Goal: Task Accomplishment & Management: Use online tool/utility

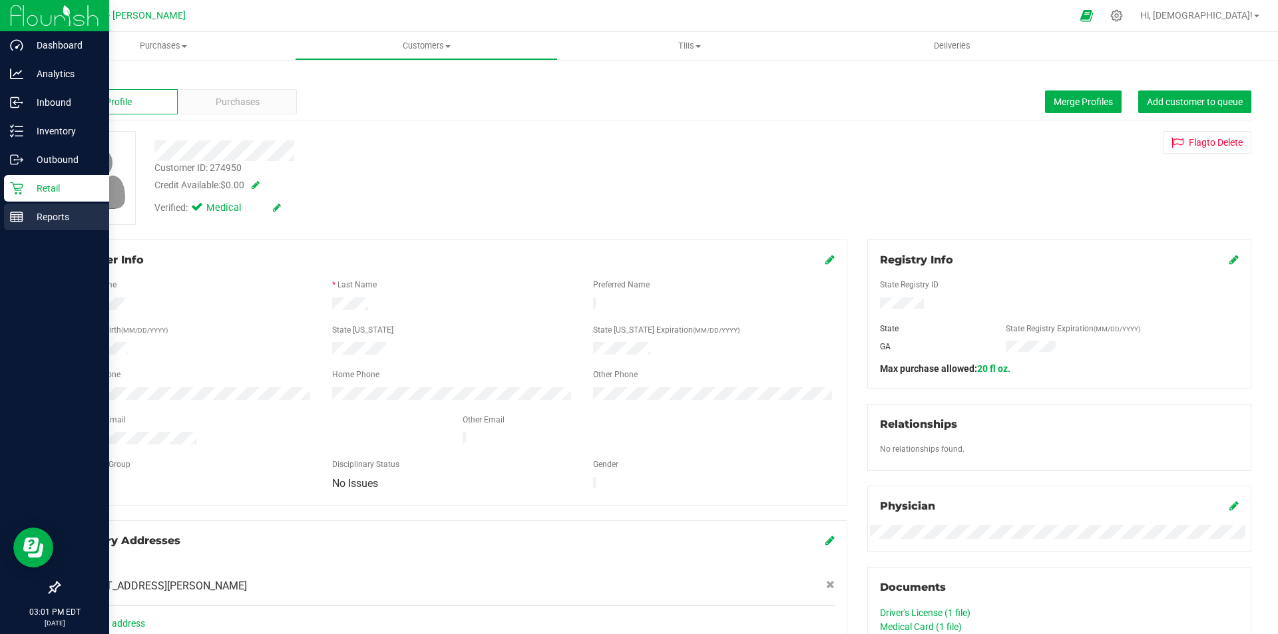
click at [15, 208] on div "Reports" at bounding box center [56, 217] width 105 height 27
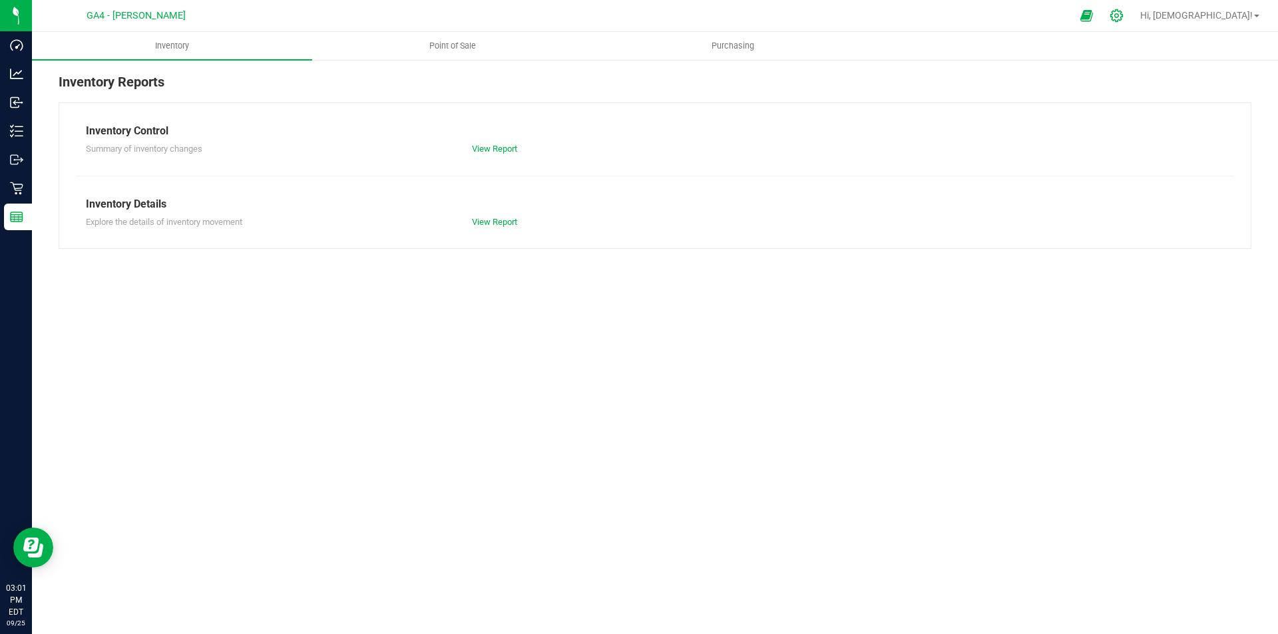
click at [1123, 13] on icon at bounding box center [1116, 16] width 14 height 14
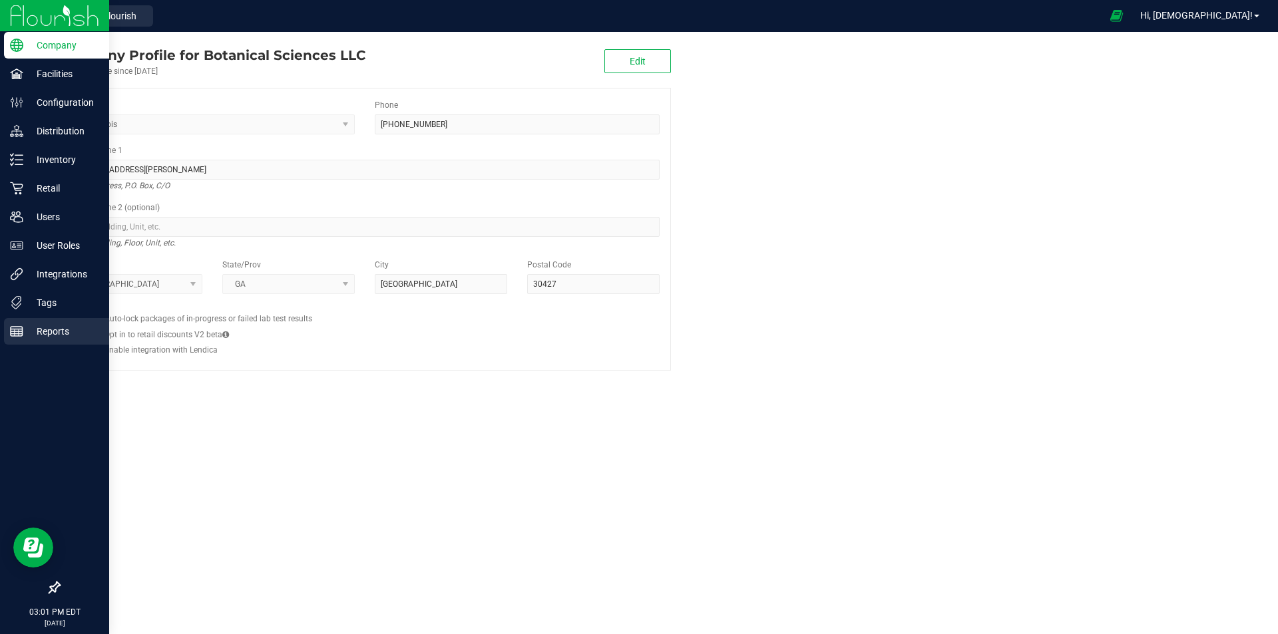
click at [21, 326] on icon at bounding box center [16, 331] width 13 height 13
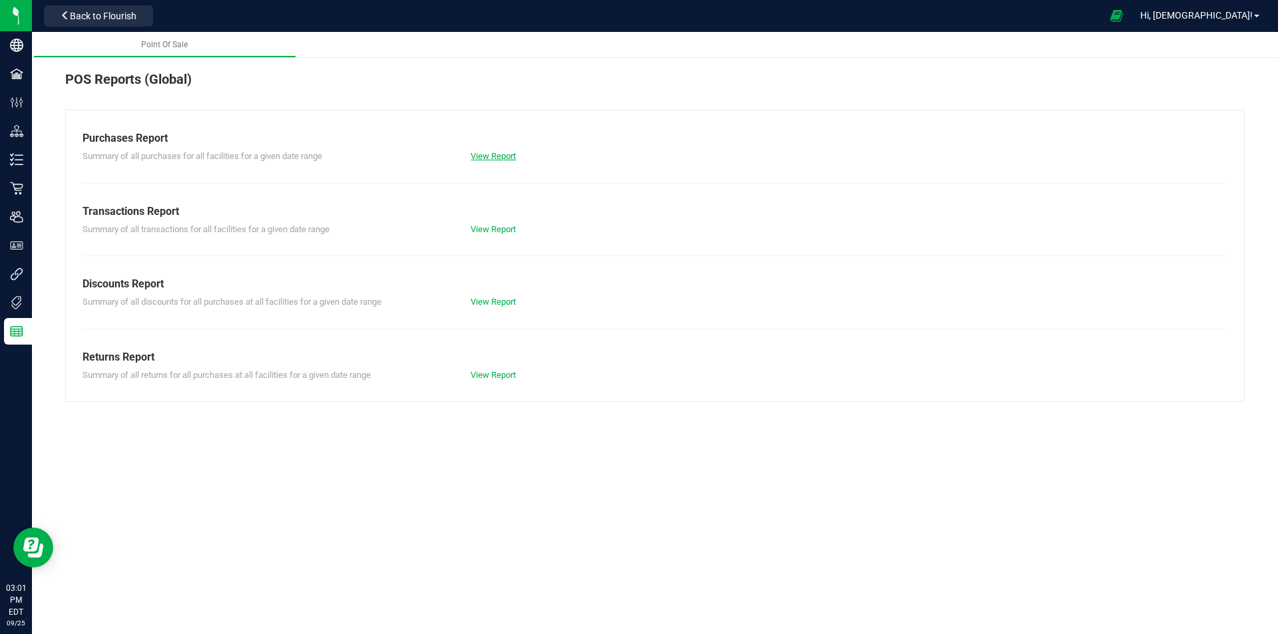
click at [498, 159] on link "View Report" at bounding box center [492, 156] width 45 height 10
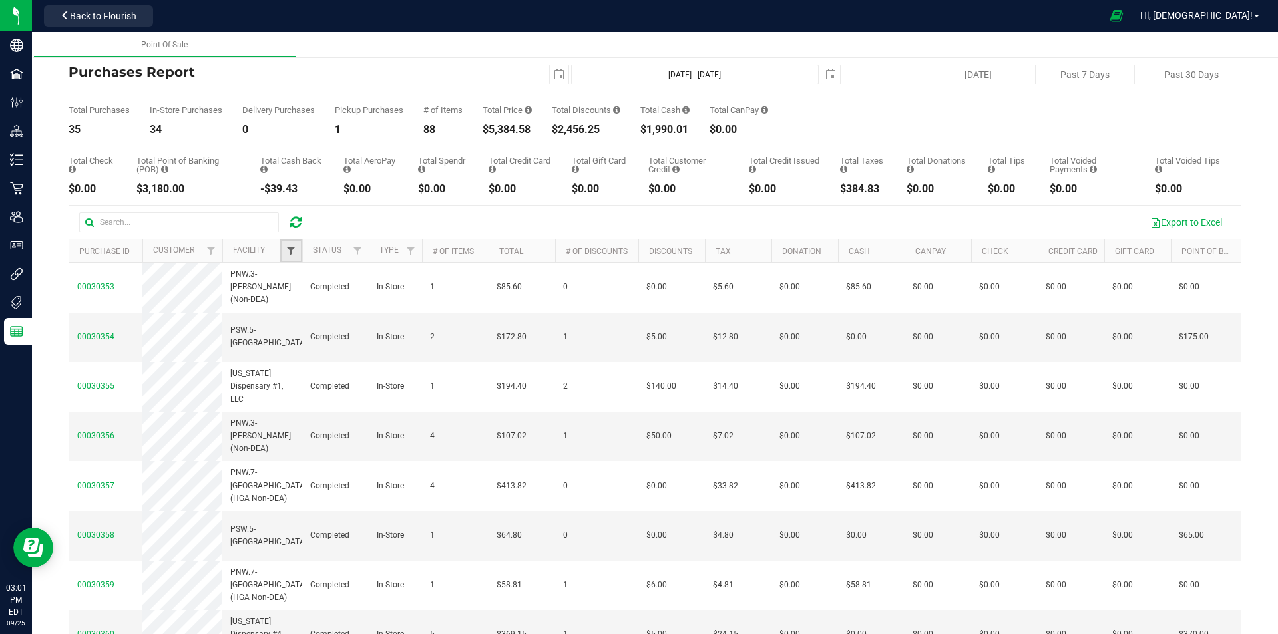
click at [286, 256] on span "Filter" at bounding box center [290, 251] width 11 height 11
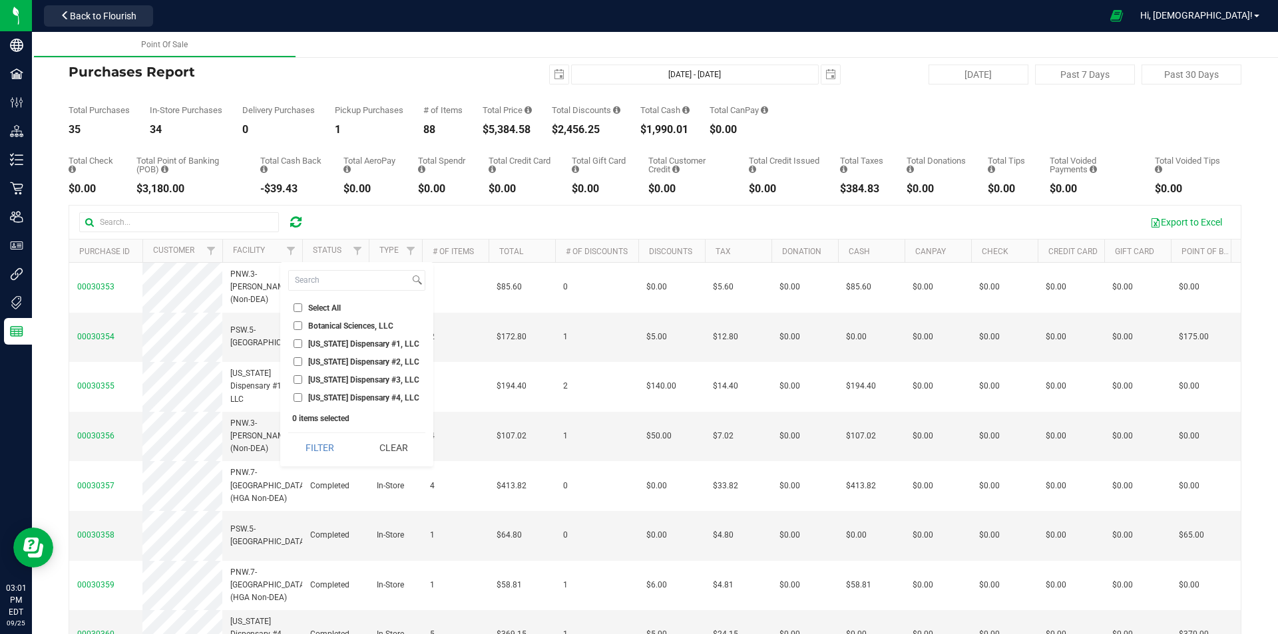
drag, startPoint x: 363, startPoint y: 397, endPoint x: 350, endPoint y: 411, distance: 18.4
click at [361, 397] on span "[US_STATE] Dispensary #4, LLC" at bounding box center [363, 398] width 111 height 8
click at [297, 400] on input "[US_STATE] Dispensary #4, LLC" at bounding box center [297, 397] width 9 height 9
checkbox input "true"
click at [317, 453] on button "Filter" at bounding box center [320, 447] width 64 height 29
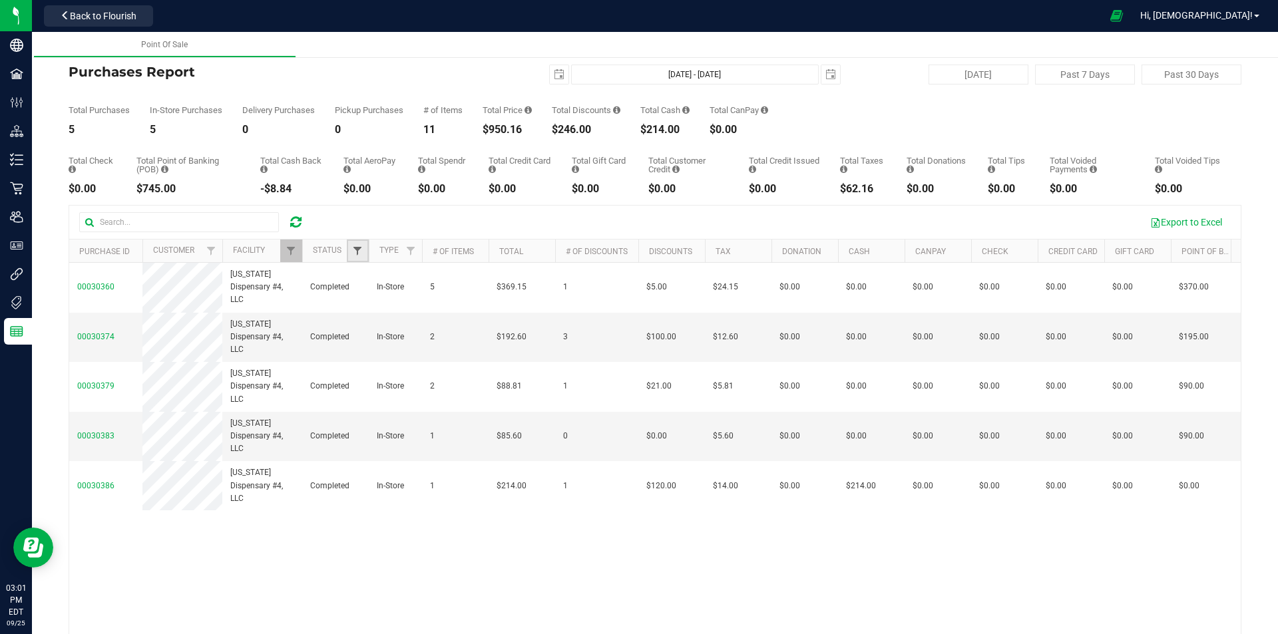
click at [359, 251] on span "Filter" at bounding box center [357, 251] width 11 height 11
click at [393, 337] on li "Completed" at bounding box center [423, 344] width 137 height 14
click at [393, 344] on span "Completed" at bounding box center [394, 344] width 39 height 8
click at [369, 344] on input "Completed" at bounding box center [364, 343] width 9 height 9
checkbox input "true"
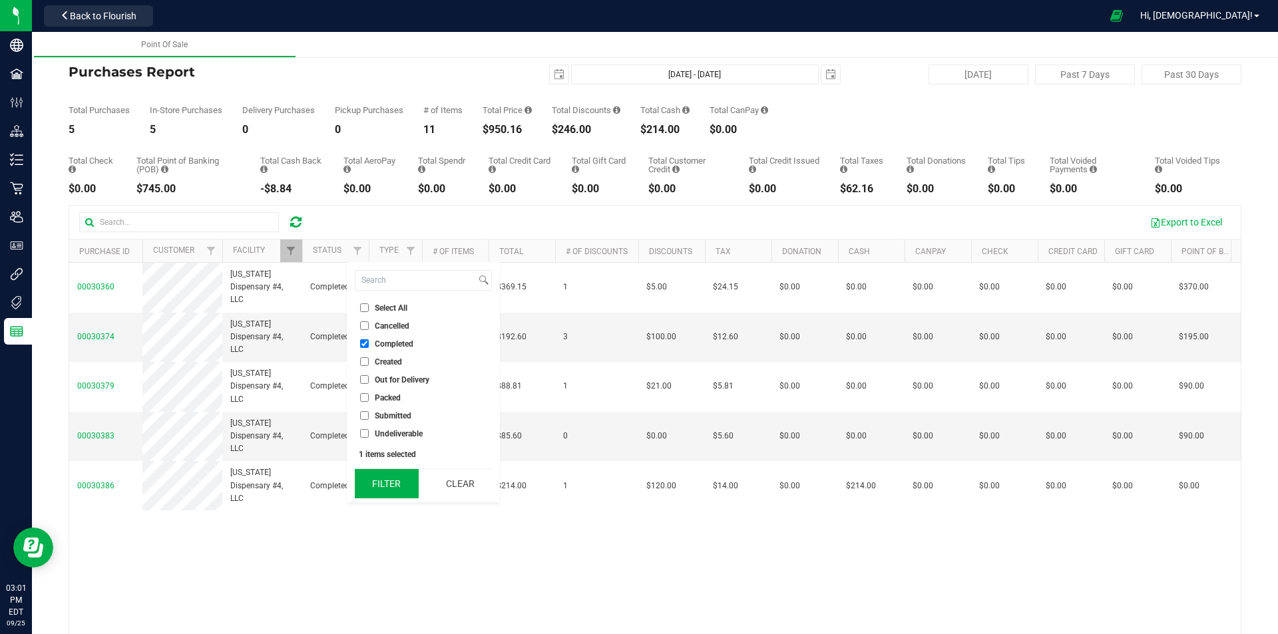
click at [393, 474] on button "Filter" at bounding box center [387, 483] width 64 height 29
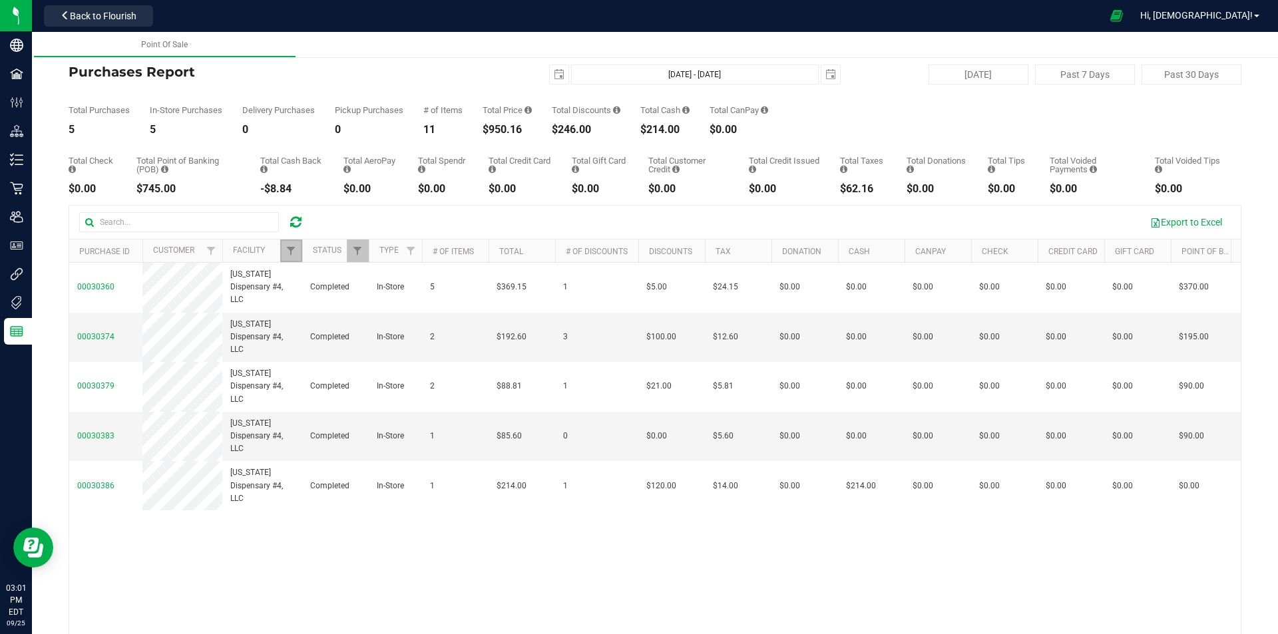
click at [284, 253] on link "Filter" at bounding box center [291, 251] width 22 height 23
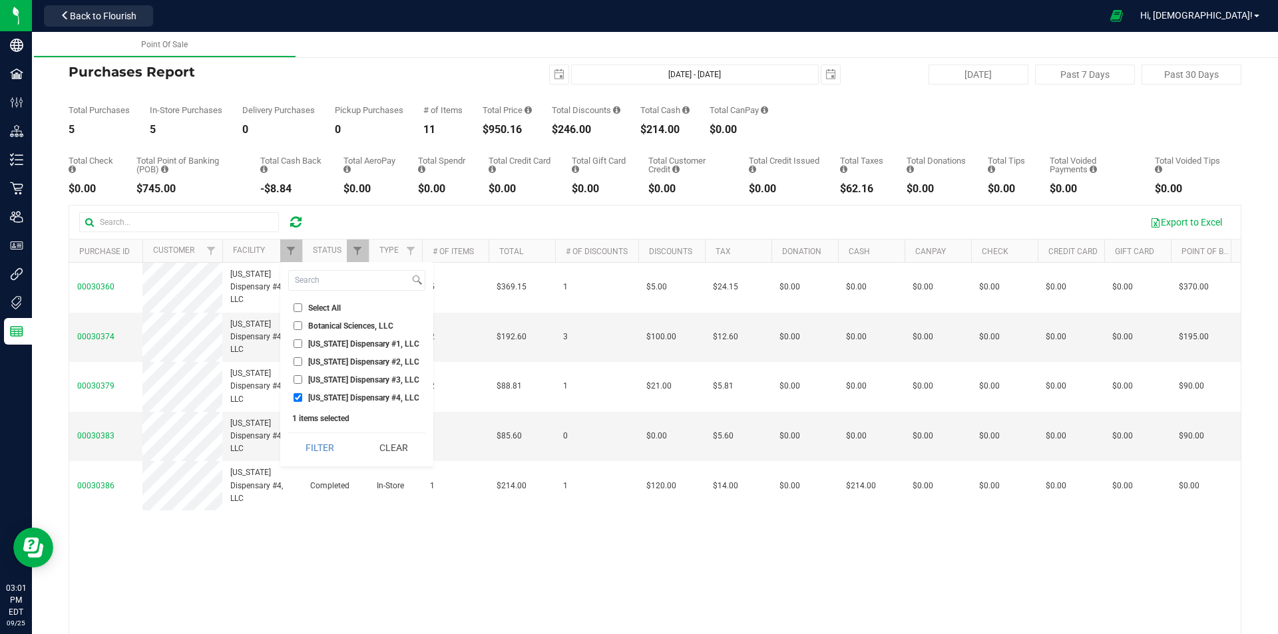
click at [341, 344] on span "[US_STATE] Dispensary #1, LLC" at bounding box center [363, 344] width 111 height 8
click at [302, 344] on input "[US_STATE] Dispensary #1, LLC" at bounding box center [297, 343] width 9 height 9
checkbox input "true"
click at [341, 395] on span "[US_STATE] Dispensary #4, LLC" at bounding box center [363, 398] width 111 height 8
click at [302, 395] on input "[US_STATE] Dispensary #4, LLC" at bounding box center [297, 397] width 9 height 9
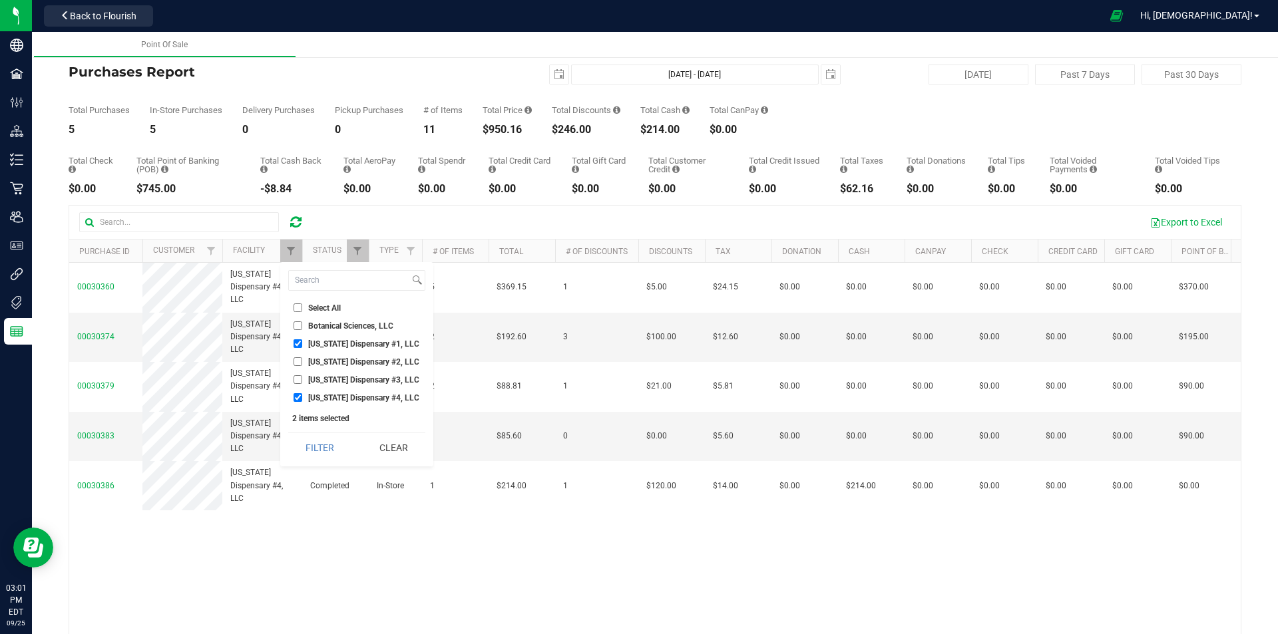
checkbox input "false"
click at [339, 439] on button "Filter" at bounding box center [320, 447] width 64 height 29
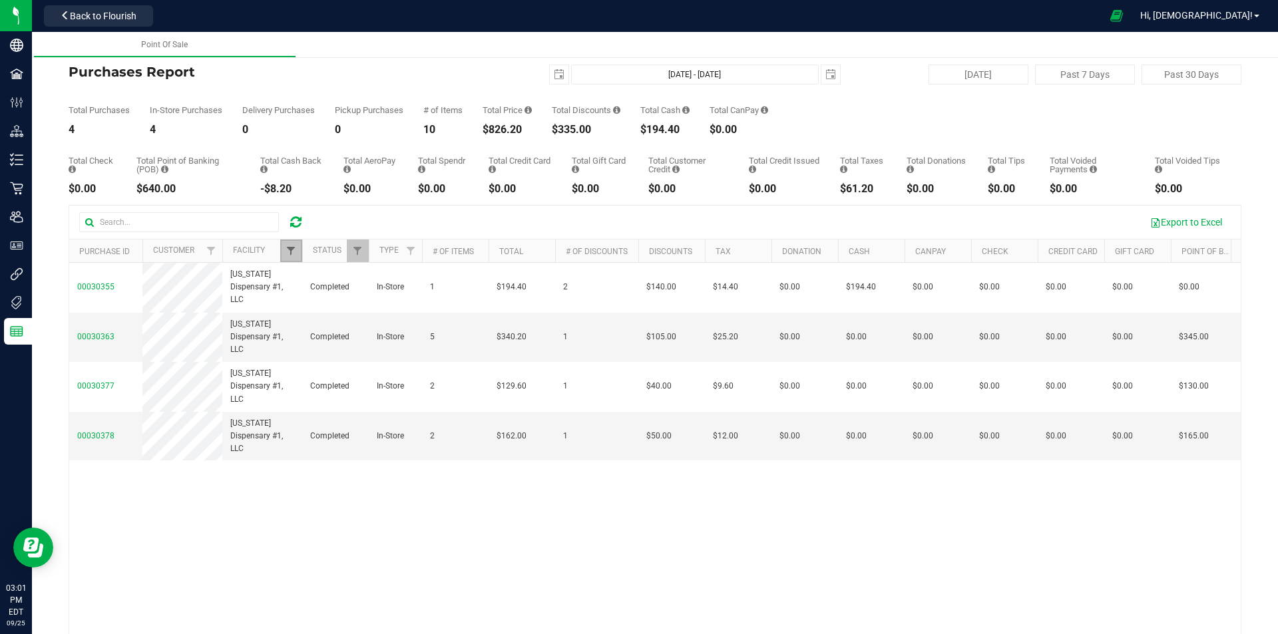
click at [291, 252] on span "Filter" at bounding box center [290, 251] width 11 height 11
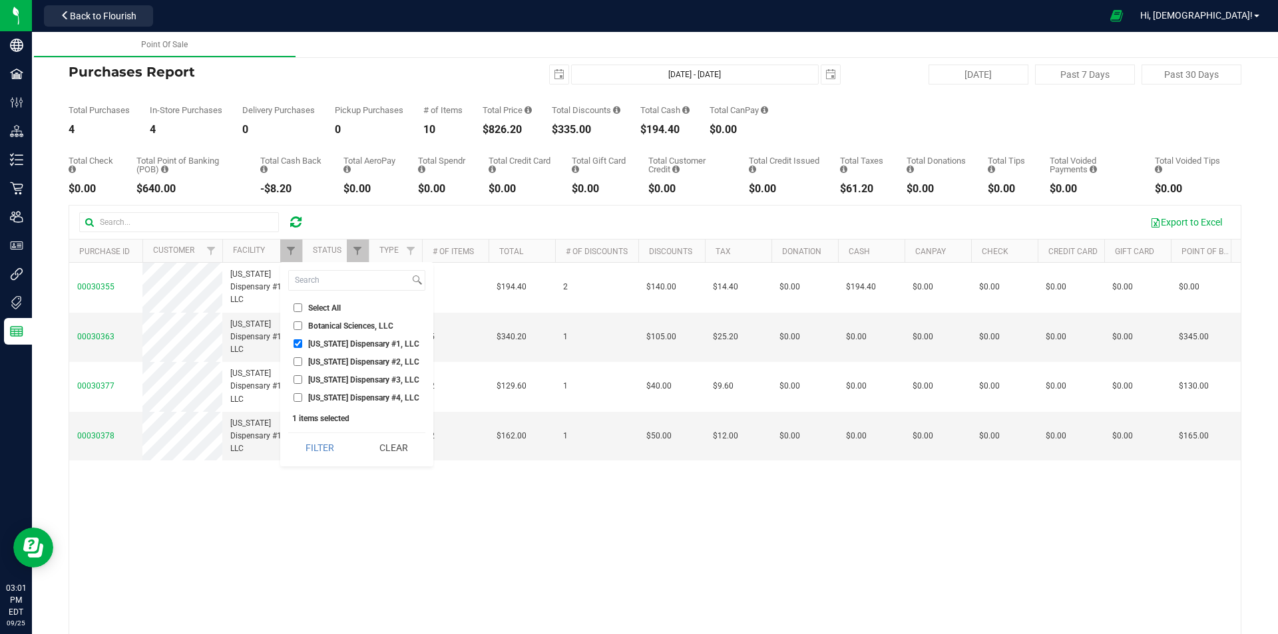
click at [323, 343] on span "[US_STATE] Dispensary #1, LLC" at bounding box center [363, 344] width 111 height 8
click at [302, 343] on input "[US_STATE] Dispensary #1, LLC" at bounding box center [297, 343] width 9 height 9
checkbox input "false"
click at [328, 361] on span "[US_STATE] Dispensary #2, LLC" at bounding box center [363, 362] width 111 height 8
click at [302, 361] on input "[US_STATE] Dispensary #2, LLC" at bounding box center [297, 361] width 9 height 9
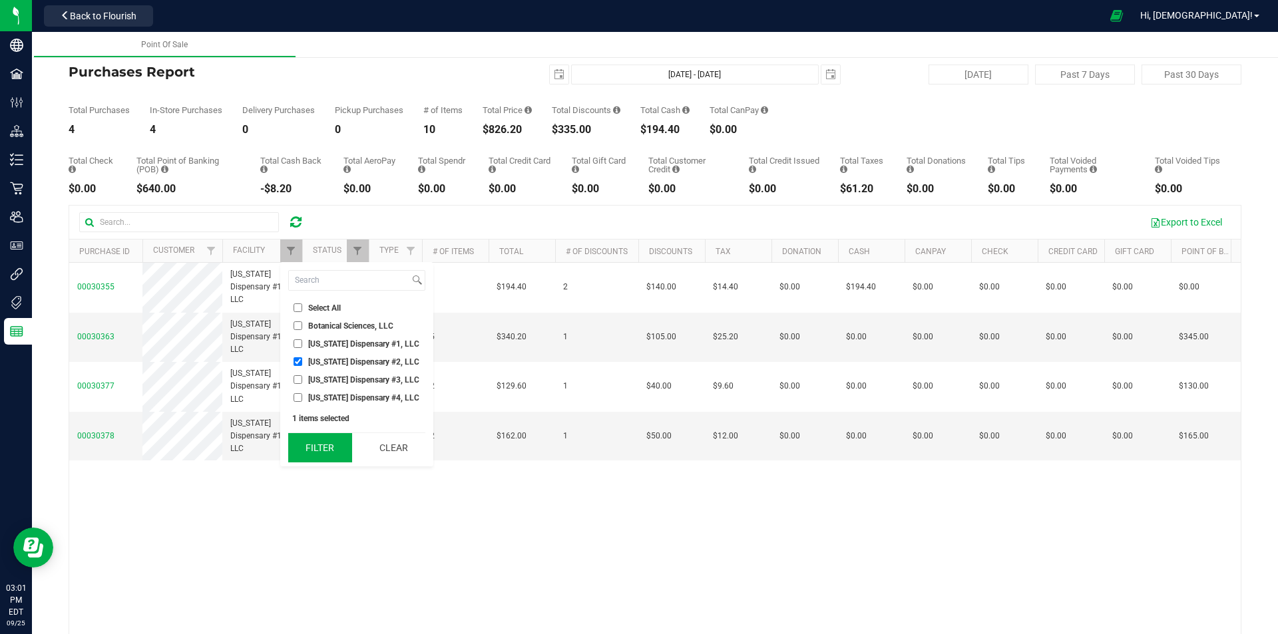
click at [330, 449] on button "Filter" at bounding box center [320, 447] width 64 height 29
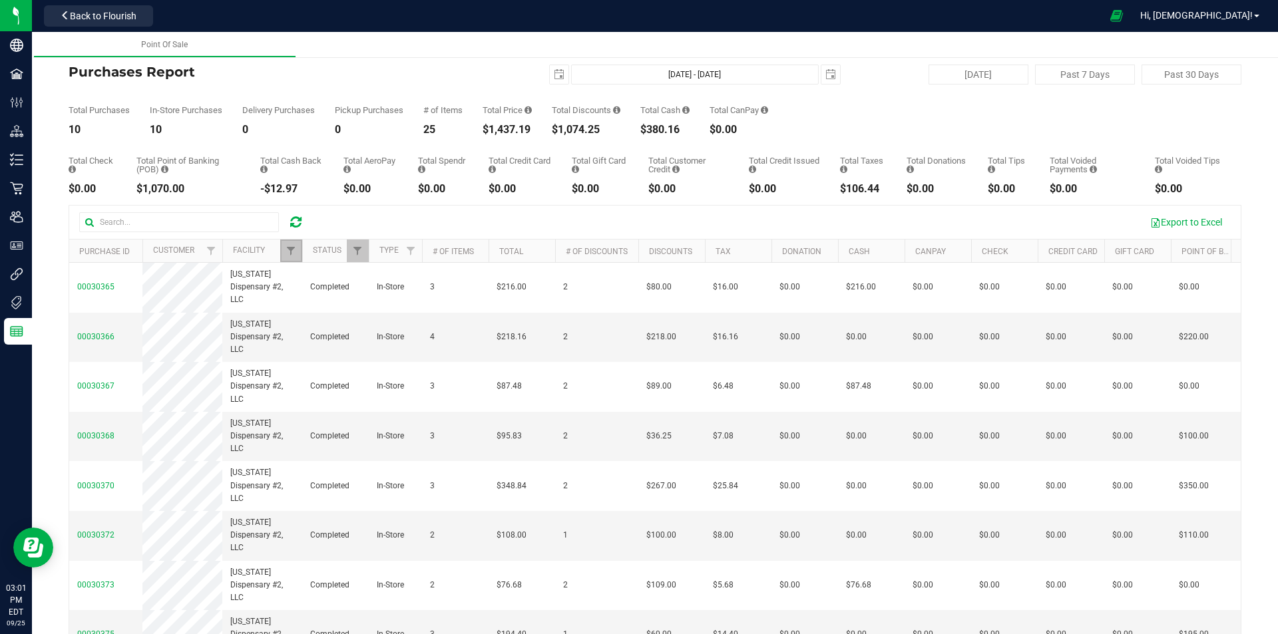
click at [287, 243] on link "Filter" at bounding box center [291, 251] width 22 height 23
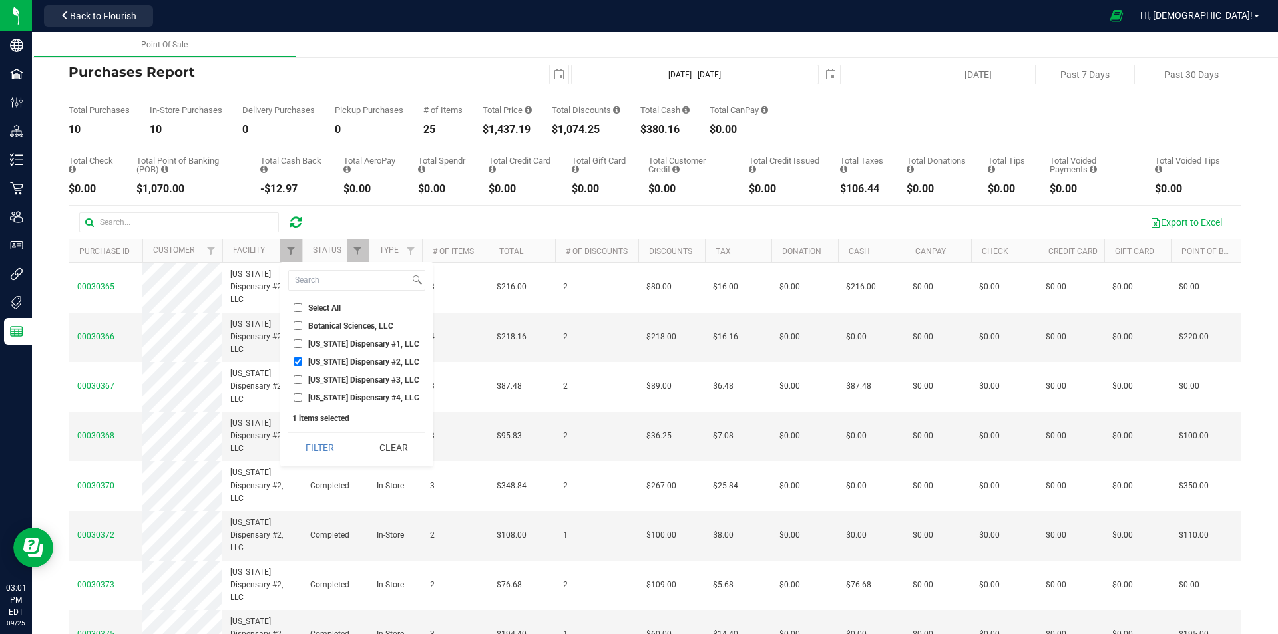
click at [376, 365] on span "[US_STATE] Dispensary #2, LLC" at bounding box center [363, 362] width 111 height 8
click at [302, 365] on input "[US_STATE] Dispensary #2, LLC" at bounding box center [297, 361] width 9 height 9
checkbox input "false"
click at [383, 380] on span "[US_STATE] Dispensary #3, LLC" at bounding box center [363, 380] width 111 height 8
click at [302, 380] on input "[US_STATE] Dispensary #3, LLC" at bounding box center [297, 379] width 9 height 9
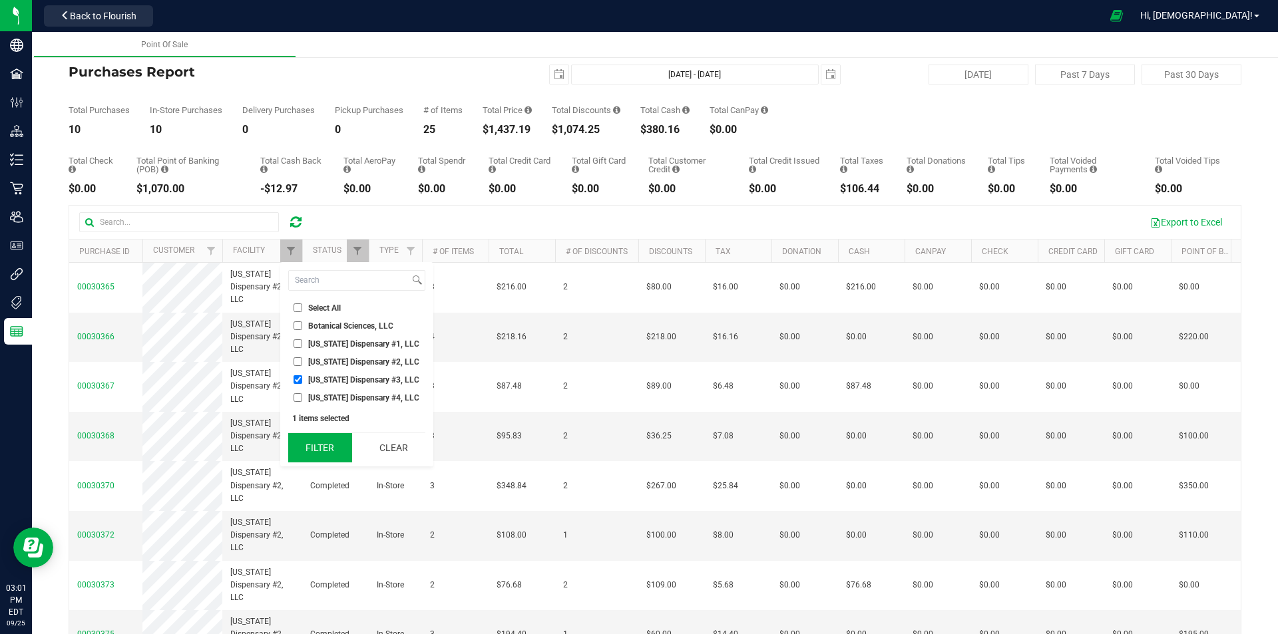
click at [346, 445] on button "Filter" at bounding box center [320, 447] width 64 height 29
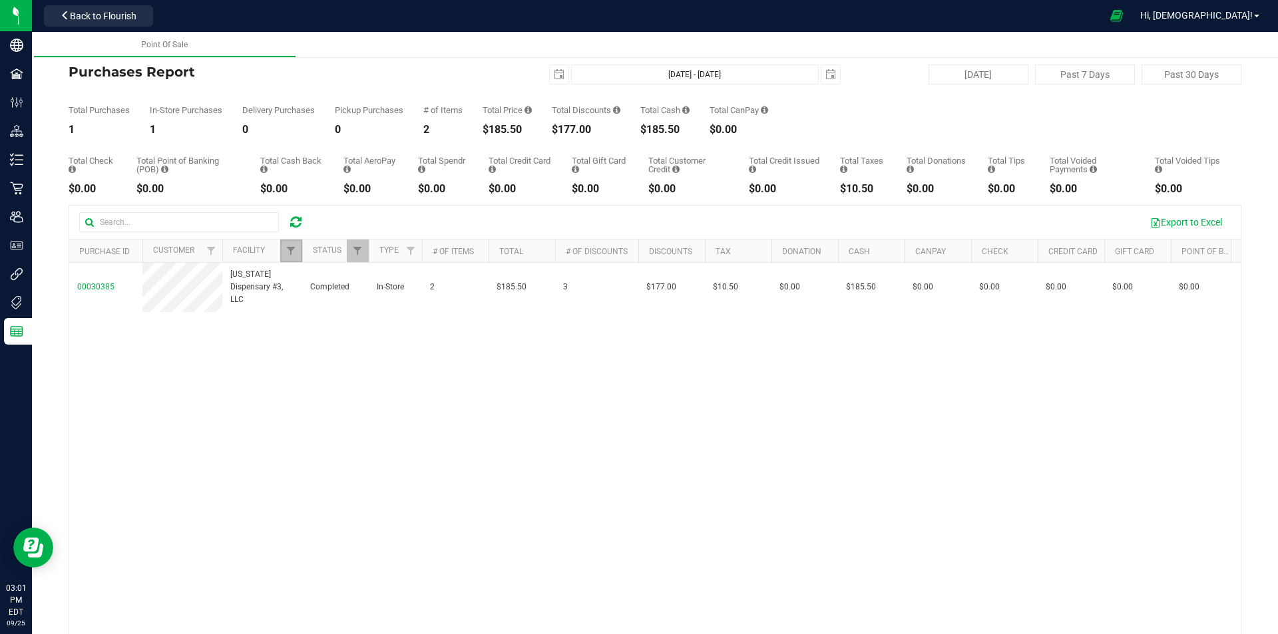
click at [298, 254] on link "Filter" at bounding box center [291, 251] width 22 height 23
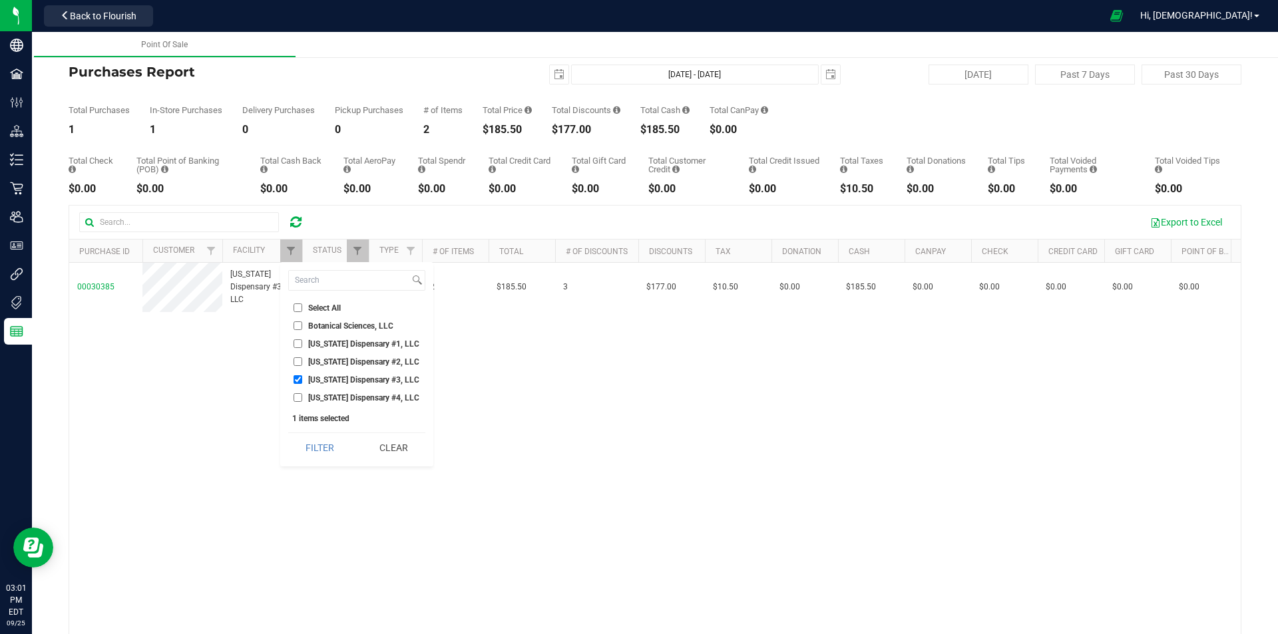
click at [341, 379] on span "[US_STATE] Dispensary #3, LLC" at bounding box center [363, 380] width 111 height 8
click at [302, 379] on input "[US_STATE] Dispensary #3, LLC" at bounding box center [297, 379] width 9 height 9
checkbox input "false"
click at [351, 364] on span "[US_STATE] Dispensary #2, LLC" at bounding box center [363, 362] width 111 height 8
click at [302, 364] on input "[US_STATE] Dispensary #2, LLC" at bounding box center [297, 361] width 9 height 9
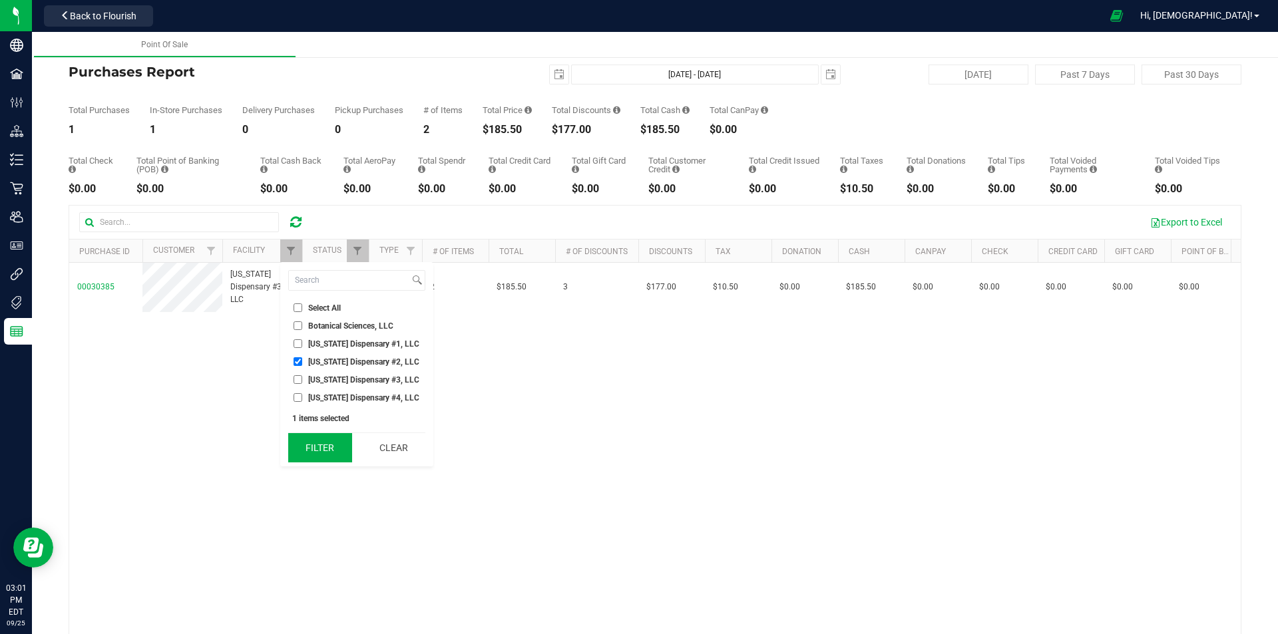
click at [322, 453] on button "Filter" at bounding box center [320, 447] width 64 height 29
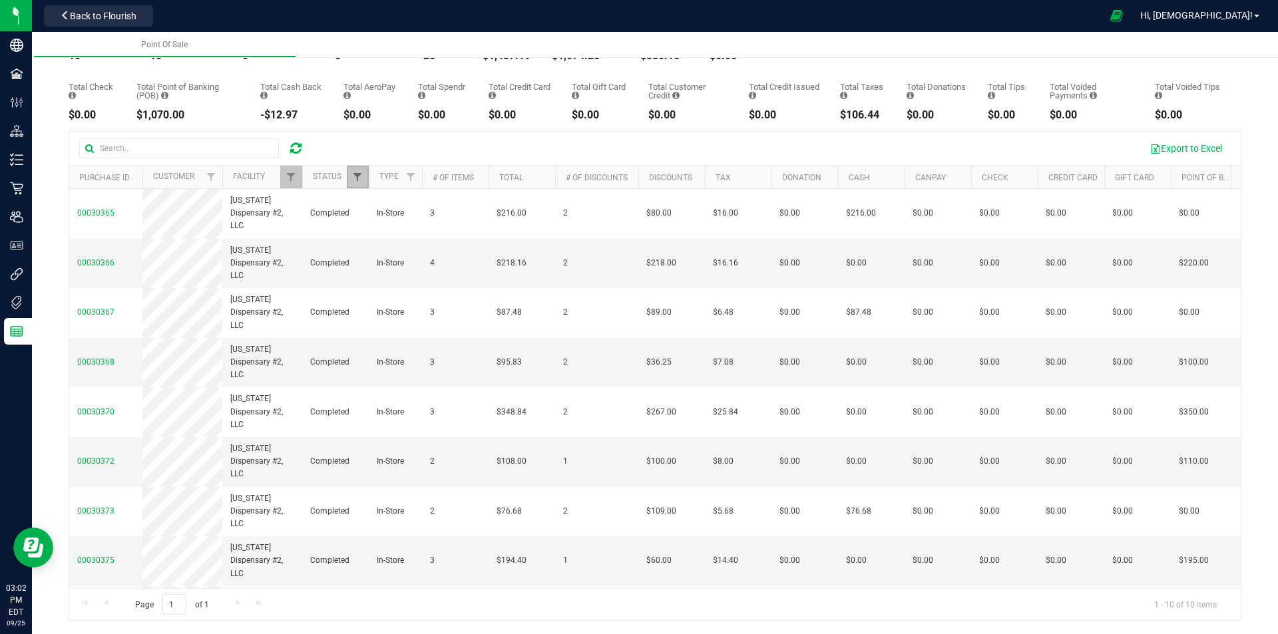
click at [358, 175] on span "Filter" at bounding box center [357, 177] width 11 height 11
drag, startPoint x: 286, startPoint y: 172, endPoint x: 343, endPoint y: 225, distance: 77.2
click at [287, 172] on span "Filter" at bounding box center [290, 177] width 11 height 11
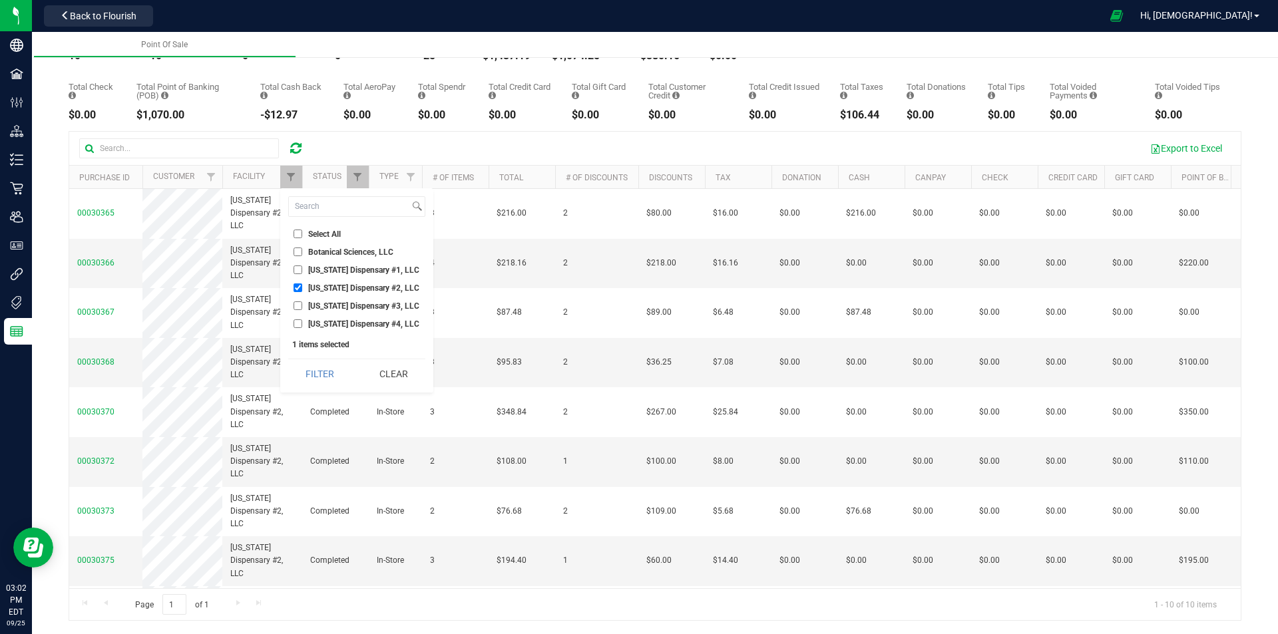
click at [379, 292] on span "[US_STATE] Dispensary #2, LLC" at bounding box center [363, 288] width 111 height 8
click at [302, 292] on input "[US_STATE] Dispensary #2, LLC" at bounding box center [297, 287] width 9 height 9
checkbox input "false"
click at [381, 304] on span "[US_STATE] Dispensary #3, LLC" at bounding box center [363, 306] width 111 height 8
click at [302, 304] on input "[US_STATE] Dispensary #3, LLC" at bounding box center [297, 305] width 9 height 9
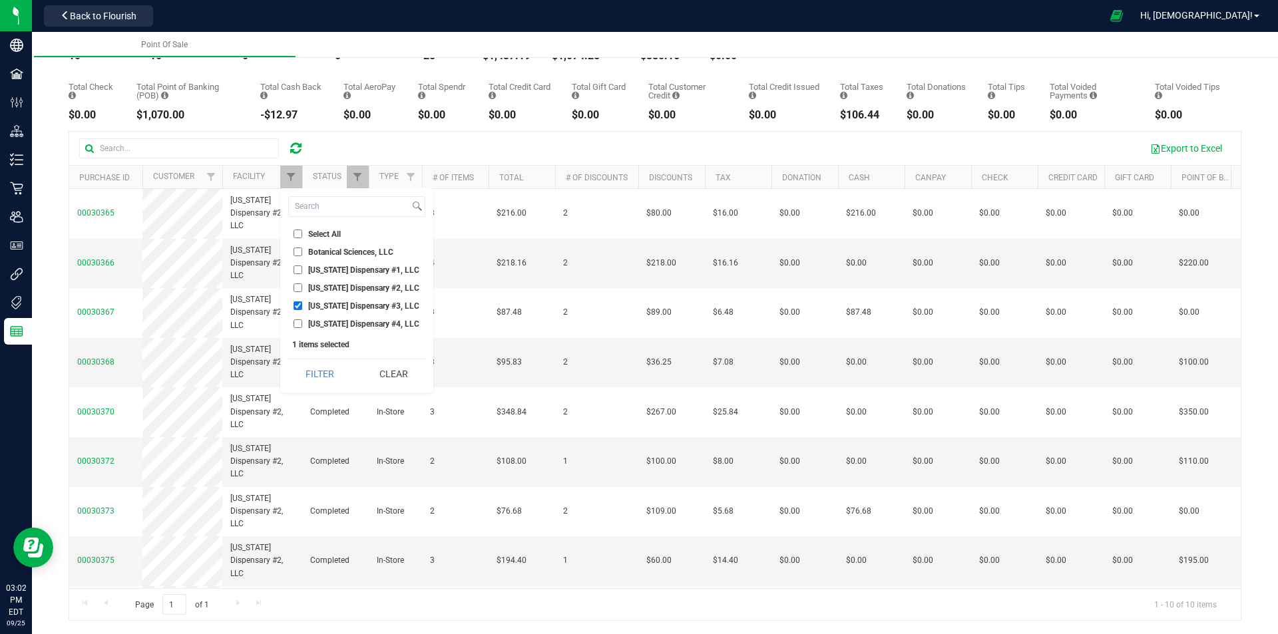
click at [376, 307] on span "[US_STATE] Dispensary #3, LLC" at bounding box center [363, 306] width 111 height 8
click at [302, 307] on input "[US_STATE] Dispensary #3, LLC" at bounding box center [297, 305] width 9 height 9
checkbox input "false"
click at [377, 317] on li "[US_STATE] Dispensary #4, LLC" at bounding box center [356, 324] width 137 height 14
click at [377, 323] on span "[US_STATE] Dispensary #4, LLC" at bounding box center [363, 324] width 111 height 8
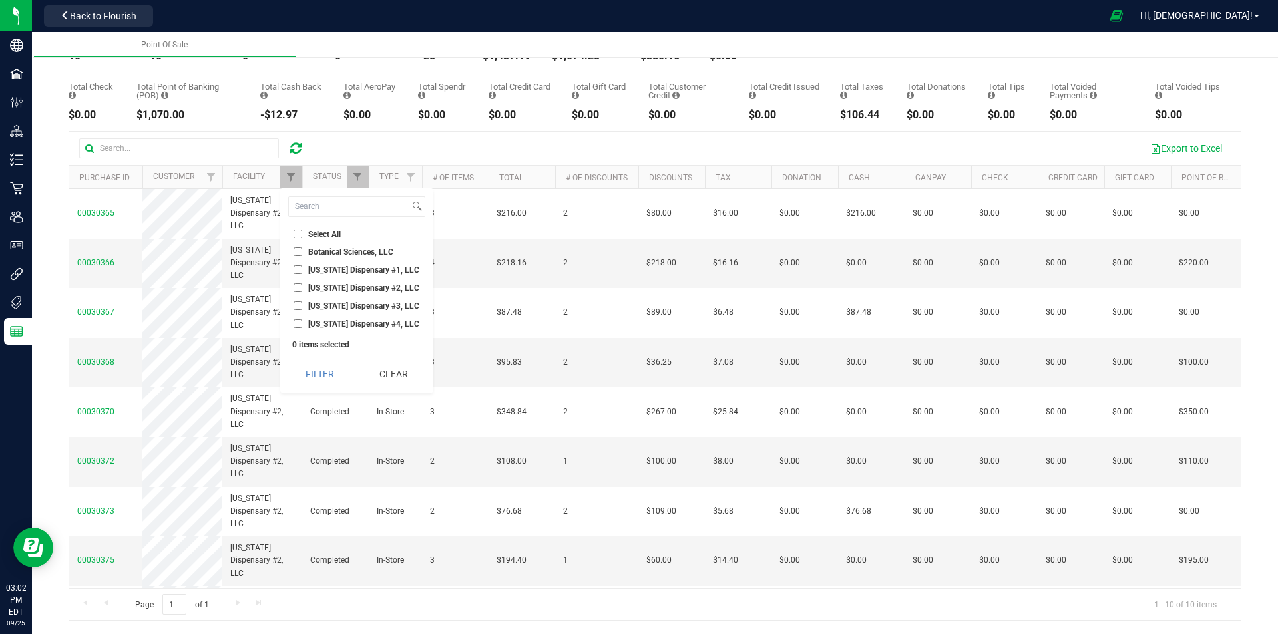
click at [302, 323] on input "[US_STATE] Dispensary #4, LLC" at bounding box center [297, 323] width 9 height 9
checkbox input "true"
click at [341, 375] on button "Filter" at bounding box center [320, 373] width 64 height 29
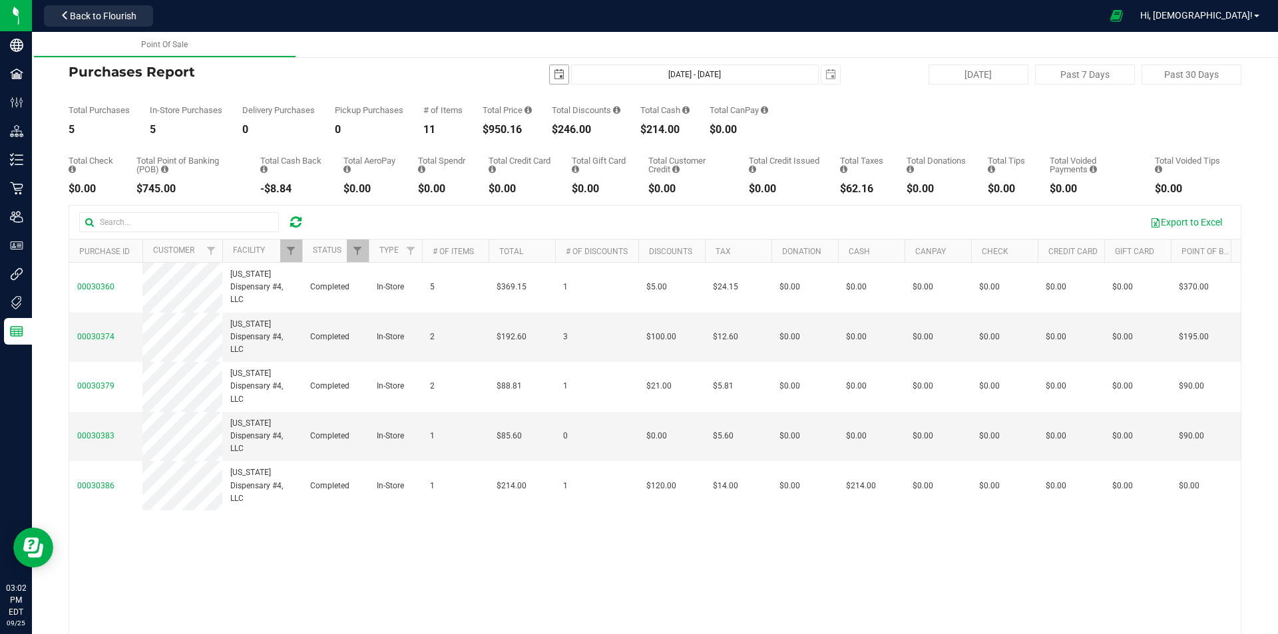
click at [556, 70] on span "select" at bounding box center [559, 74] width 11 height 11
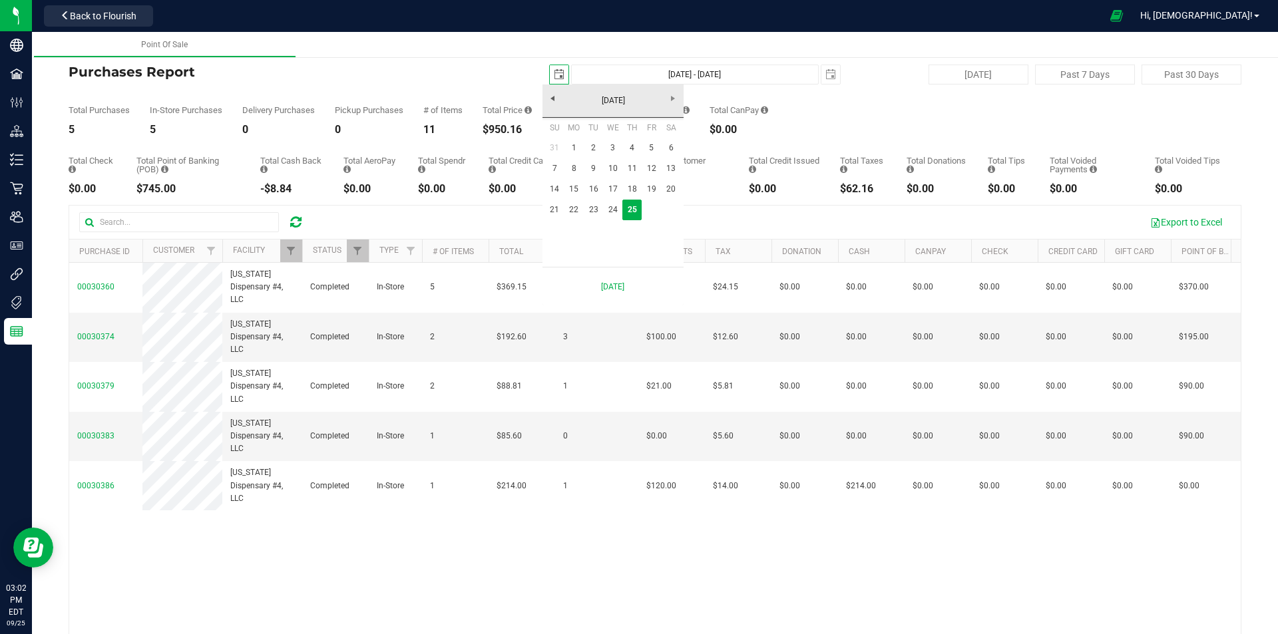
scroll to position [0, 33]
click at [556, 210] on link "21" at bounding box center [554, 210] width 19 height 21
type input "[DATE]"
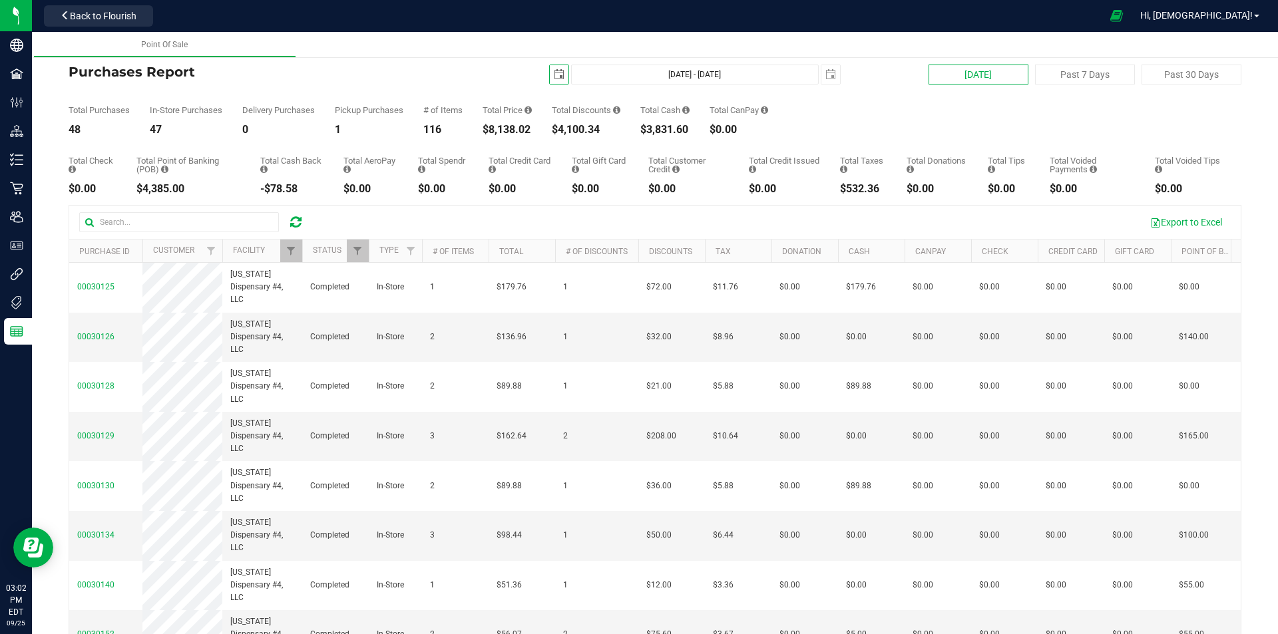
click at [936, 75] on button "[DATE]" at bounding box center [978, 75] width 100 height 20
type input "[DATE] - [DATE]"
